Goal: Book appointment/travel/reservation

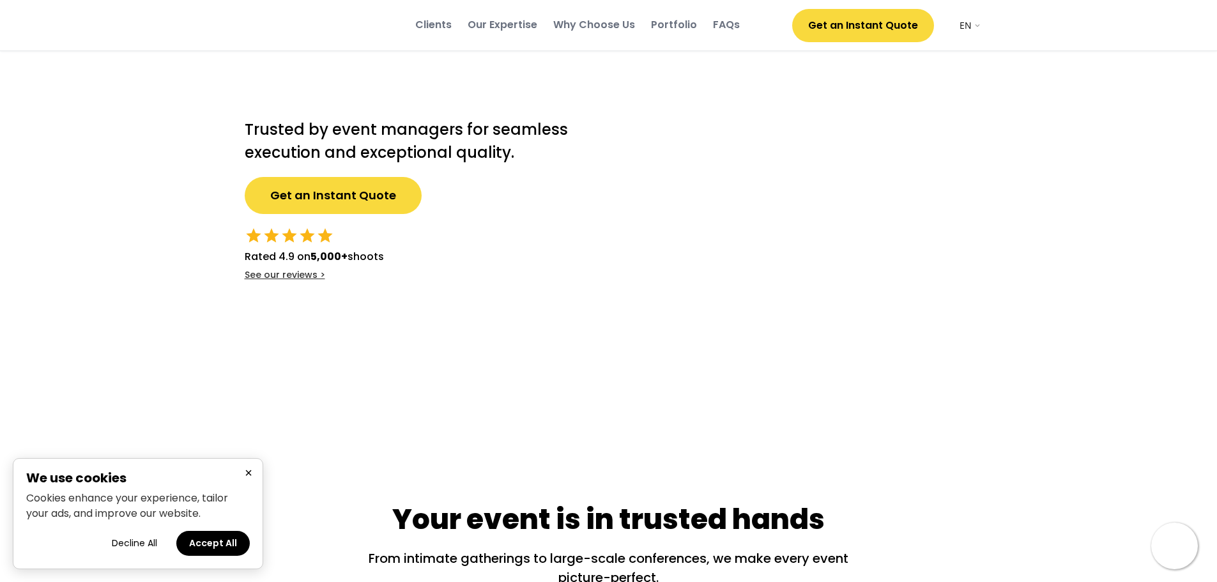
select select ""en""
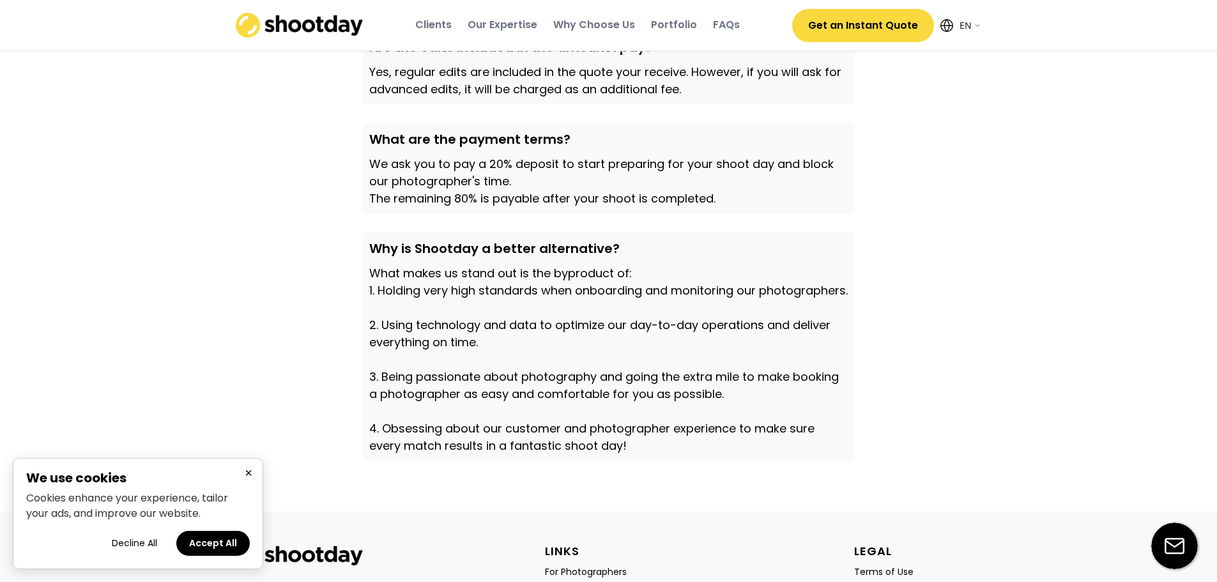
scroll to position [4379, 0]
